Goal: Find specific page/section

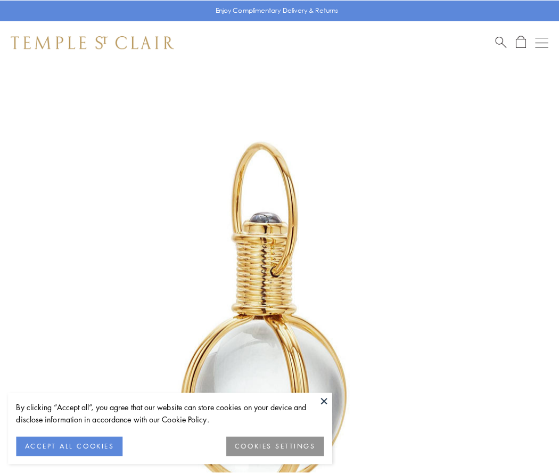
scroll to position [278, 0]
